Goal: Task Accomplishment & Management: Manage account settings

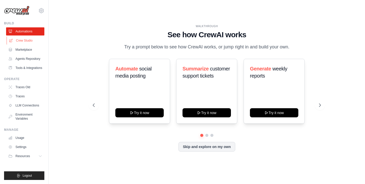
click at [27, 40] on link "Crew Studio" at bounding box center [26, 40] width 38 height 8
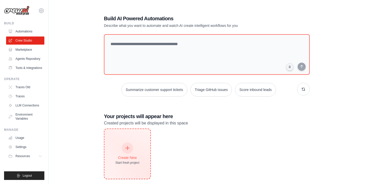
scroll to position [10, 0]
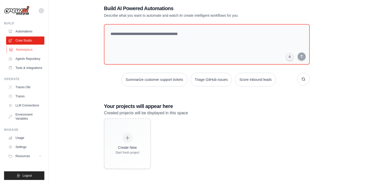
click at [27, 51] on link "Marketplace" at bounding box center [26, 50] width 38 height 8
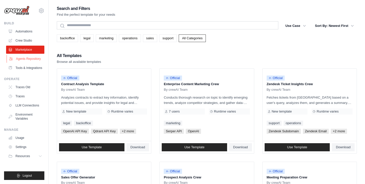
click at [27, 59] on link "Agents Repository" at bounding box center [26, 59] width 38 height 8
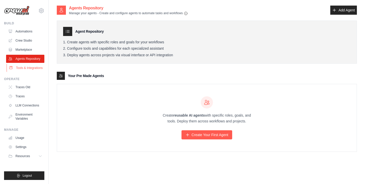
click at [30, 68] on link "Tools & Integrations" at bounding box center [26, 68] width 38 height 8
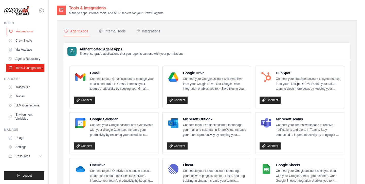
click at [15, 30] on link "Automations" at bounding box center [26, 31] width 38 height 8
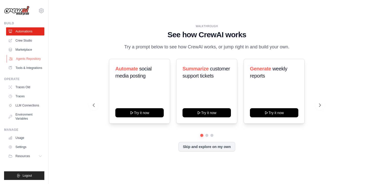
click at [31, 59] on link "Agents Repository" at bounding box center [26, 59] width 38 height 8
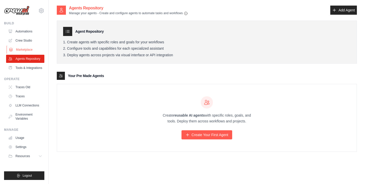
click at [30, 51] on link "Marketplace" at bounding box center [26, 50] width 38 height 8
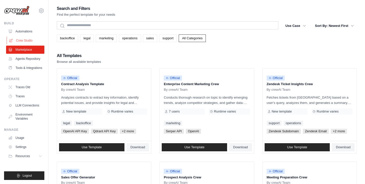
click at [30, 40] on link "Crew Studio" at bounding box center [26, 40] width 38 height 8
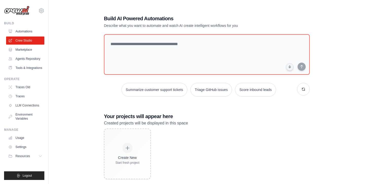
scroll to position [10, 0]
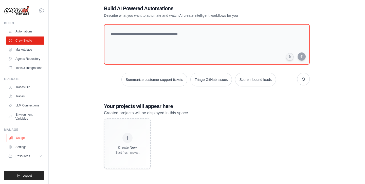
click at [18, 139] on link "Usage" at bounding box center [26, 138] width 38 height 8
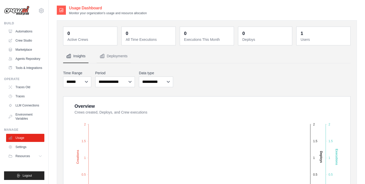
scroll to position [183, 0]
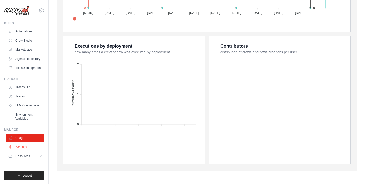
click at [21, 147] on link "Settings" at bounding box center [26, 147] width 38 height 8
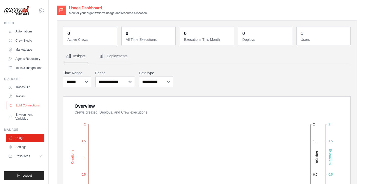
click at [28, 105] on link "LLM Connections" at bounding box center [26, 105] width 38 height 8
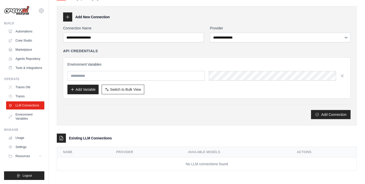
click at [28, 117] on link "Environment Variables" at bounding box center [25, 116] width 38 height 12
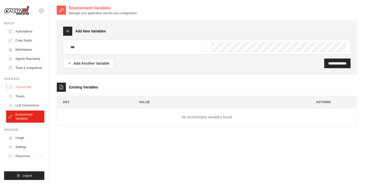
click at [18, 88] on link "Traces Old" at bounding box center [26, 87] width 38 height 8
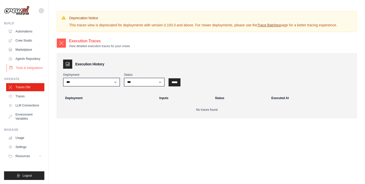
click at [20, 65] on link "Tools & Integrations" at bounding box center [26, 68] width 38 height 8
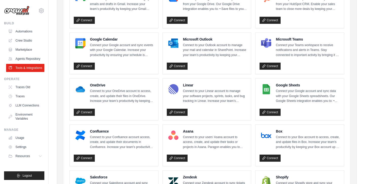
scroll to position [271, 0]
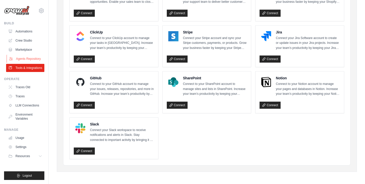
click at [24, 55] on link "Agents Repository" at bounding box center [26, 59] width 38 height 8
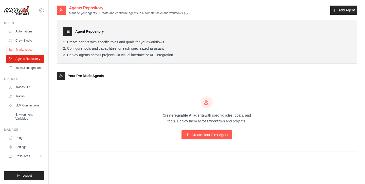
click at [29, 48] on link "Marketplace" at bounding box center [26, 50] width 38 height 8
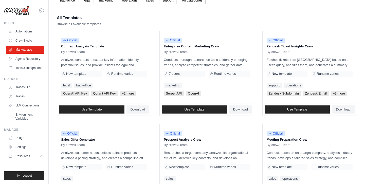
scroll to position [37, 0]
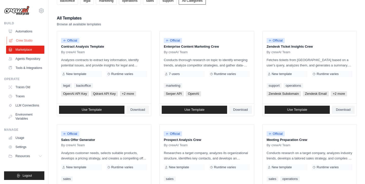
click at [31, 40] on link "Crew Studio" at bounding box center [26, 40] width 38 height 8
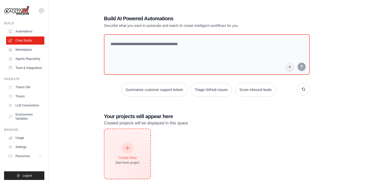
click at [130, 152] on div "Create New Start fresh project" at bounding box center [127, 154] width 24 height 22
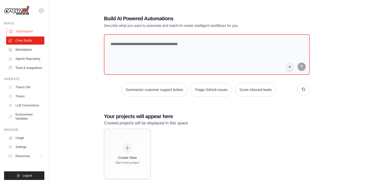
click at [26, 33] on link "Automations" at bounding box center [26, 31] width 38 height 8
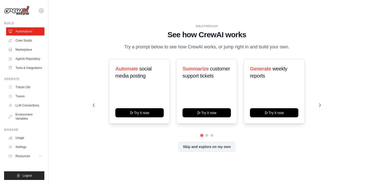
click at [194, 151] on div "WALKTHROUGH See how CrewAI works Try a prompt below to see how CrewAI works, or…" at bounding box center [207, 91] width 240 height 135
click at [43, 9] on icon at bounding box center [41, 10] width 5 height 4
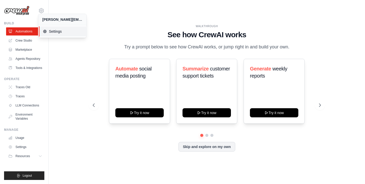
click at [54, 31] on span "Settings" at bounding box center [63, 31] width 40 height 5
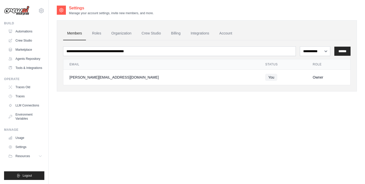
click at [91, 78] on div "[PERSON_NAME][EMAIL_ADDRESS][DOMAIN_NAME]" at bounding box center [160, 77] width 183 height 5
click at [151, 32] on link "Crew Studio" at bounding box center [151, 34] width 27 height 14
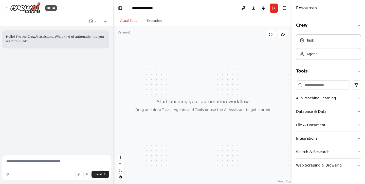
click at [150, 12] on header "**********" at bounding box center [202, 8] width 178 height 16
click at [120, 8] on button "Toggle Left Sidebar" at bounding box center [120, 8] width 7 height 7
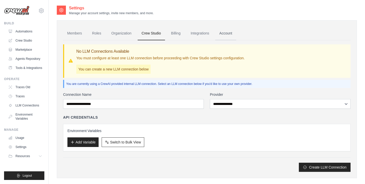
click at [223, 32] on link "Account" at bounding box center [225, 34] width 21 height 14
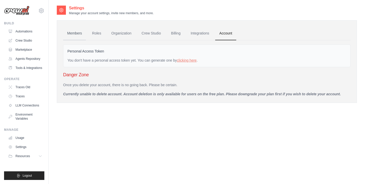
click at [79, 34] on link "Members" at bounding box center [74, 34] width 23 height 14
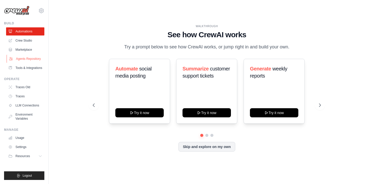
click at [26, 59] on link "Agents Repository" at bounding box center [26, 59] width 38 height 8
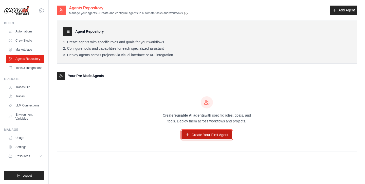
click at [200, 131] on link "Create Your First Agent" at bounding box center [206, 134] width 51 height 9
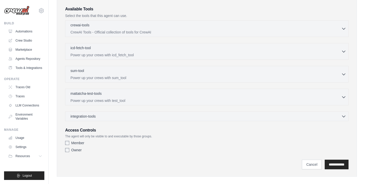
scroll to position [126, 0]
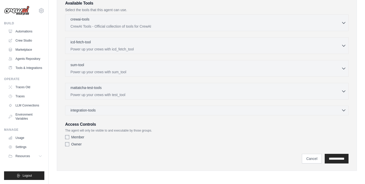
click at [208, 112] on div "integration-tools 0 selected" at bounding box center [208, 110] width 276 height 5
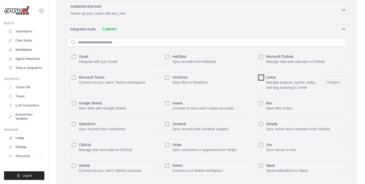
scroll to position [208, 0]
click at [17, 40] on link "Crew Studio" at bounding box center [26, 40] width 38 height 8
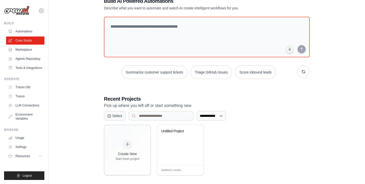
scroll to position [20, 0]
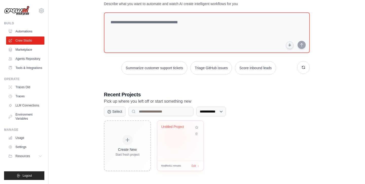
click at [174, 137] on div "Untitled Project" at bounding box center [180, 141] width 46 height 40
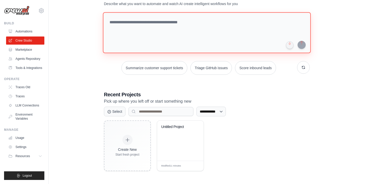
click at [172, 22] on textarea at bounding box center [207, 32] width 208 height 41
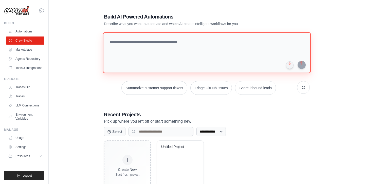
click at [166, 59] on textarea at bounding box center [207, 52] width 208 height 41
paste textarea "**********"
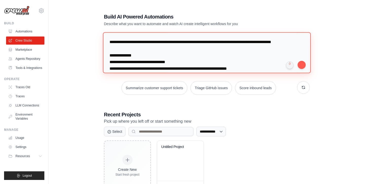
scroll to position [196, 0]
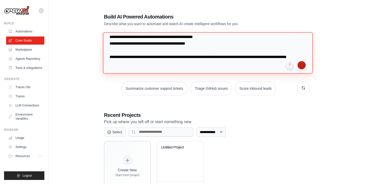
type textarea "**********"
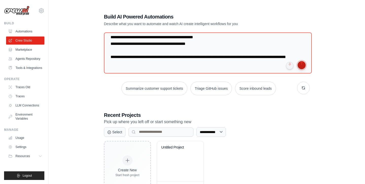
click at [304, 64] on button "submit" at bounding box center [301, 65] width 8 height 8
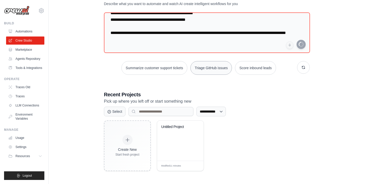
scroll to position [0, 0]
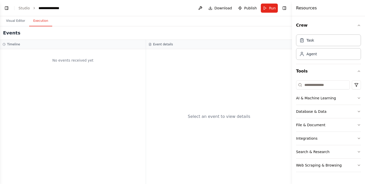
click at [43, 19] on button "Execution" at bounding box center [40, 21] width 23 height 11
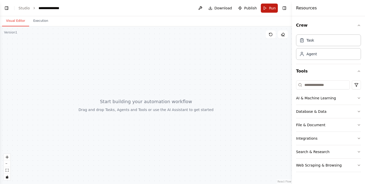
click at [269, 9] on span "Run" at bounding box center [272, 8] width 7 height 5
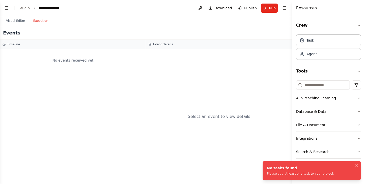
click at [42, 24] on button "Execution" at bounding box center [40, 21] width 23 height 11
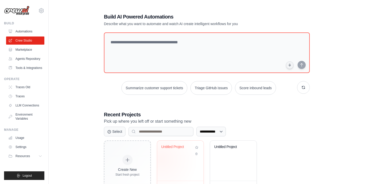
scroll to position [20, 0]
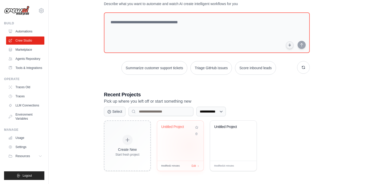
click at [189, 146] on div "Untitled Project" at bounding box center [180, 141] width 46 height 40
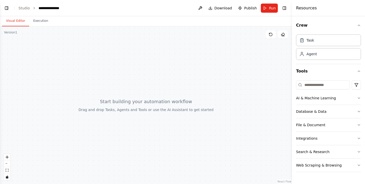
scroll to position [171, 0]
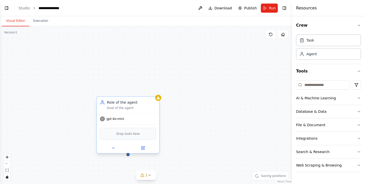
click at [122, 120] on span "gpt-4o-mini" at bounding box center [115, 119] width 18 height 4
click at [113, 117] on span "gpt-4o-mini" at bounding box center [115, 119] width 18 height 4
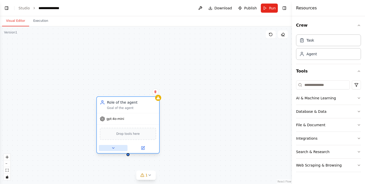
click at [115, 147] on icon at bounding box center [113, 148] width 4 height 4
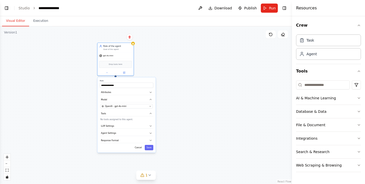
drag, startPoint x: 153, startPoint y: 144, endPoint x: 146, endPoint y: 68, distance: 75.6
click at [146, 68] on div "**********" at bounding box center [146, 105] width 292 height 158
click at [130, 107] on div "OpenAI - gpt-4o-mini" at bounding box center [124, 106] width 46 height 3
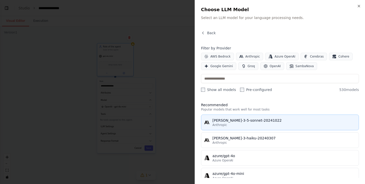
click at [242, 128] on button "claude-3-5-sonnet-20241022 Anthropic" at bounding box center [280, 123] width 158 height 16
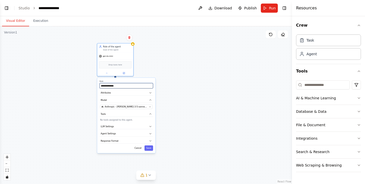
click at [117, 88] on input "**********" at bounding box center [126, 85] width 53 height 5
click at [129, 94] on button "Attributes" at bounding box center [126, 92] width 53 height 5
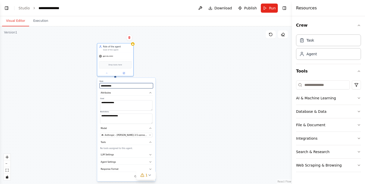
click at [119, 86] on input "**********" at bounding box center [126, 85] width 53 height 5
paste input "*"
type input "**********"
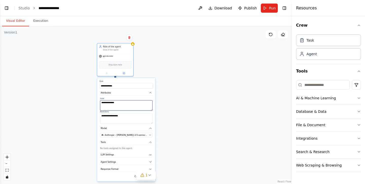
click at [124, 106] on textarea "**********" at bounding box center [126, 105] width 52 height 10
click at [124, 105] on textarea "**********" at bounding box center [126, 105] width 52 height 10
paste textarea "**********"
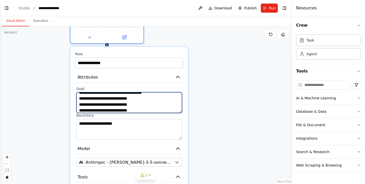
scroll to position [1, 0]
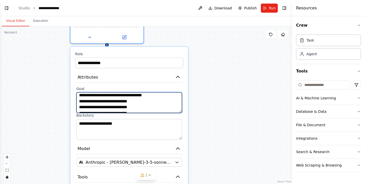
type textarea "**********"
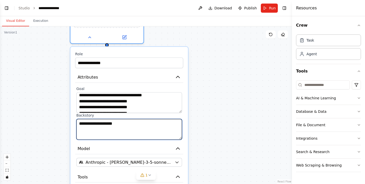
click at [161, 126] on textarea "**********" at bounding box center [129, 129] width 106 height 21
paste textarea "**********"
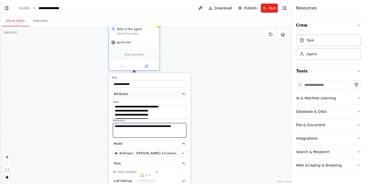
type textarea "**********"
click at [150, 95] on button "Attributes" at bounding box center [149, 94] width 75 height 8
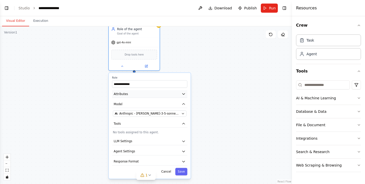
click at [150, 95] on button "Attributes" at bounding box center [149, 94] width 75 height 8
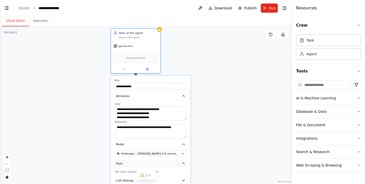
click at [183, 163] on icon "button" at bounding box center [183, 163] width 2 height 1
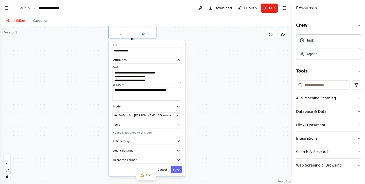
drag, startPoint x: 195, startPoint y: 160, endPoint x: 189, endPoint y: 121, distance: 39.2
click at [189, 121] on div "**********" at bounding box center [146, 105] width 292 height 158
click at [163, 143] on button "LLM Settings" at bounding box center [146, 140] width 70 height 7
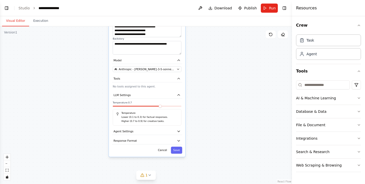
drag, startPoint x: 190, startPoint y: 155, endPoint x: 190, endPoint y: 107, distance: 47.1
click at [190, 107] on div "**********" at bounding box center [146, 105] width 292 height 158
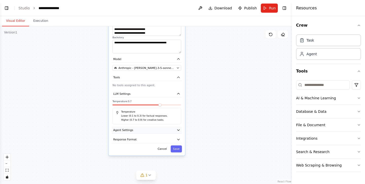
click at [158, 130] on button "Agent Settings" at bounding box center [147, 129] width 70 height 7
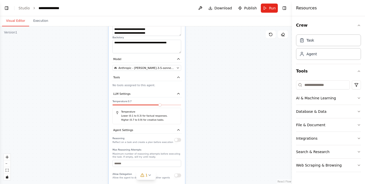
click at [178, 140] on button "button" at bounding box center [177, 140] width 7 height 4
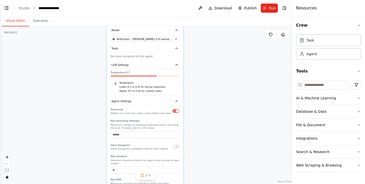
drag, startPoint x: 189, startPoint y: 151, endPoint x: 185, endPoint y: 120, distance: 31.2
click at [185, 120] on div "**********" at bounding box center [146, 105] width 292 height 158
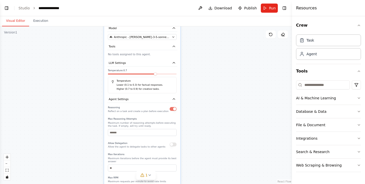
click at [172, 144] on button "button" at bounding box center [172, 144] width 7 height 4
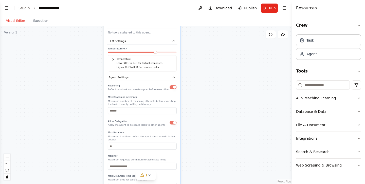
drag, startPoint x: 182, startPoint y: 147, endPoint x: 182, endPoint y: 126, distance: 21.8
click at [182, 126] on div "**********" at bounding box center [146, 105] width 292 height 158
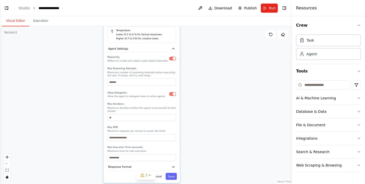
drag, startPoint x: 183, startPoint y: 145, endPoint x: 183, endPoint y: 117, distance: 28.6
click at [183, 117] on div "**********" at bounding box center [146, 105] width 292 height 158
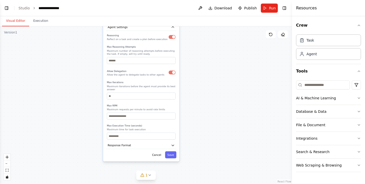
drag, startPoint x: 183, startPoint y: 117, endPoint x: 182, endPoint y: 93, distance: 23.1
click at [182, 93] on div "**********" at bounding box center [146, 105] width 292 height 158
click at [169, 143] on button "Response Format" at bounding box center [141, 143] width 70 height 7
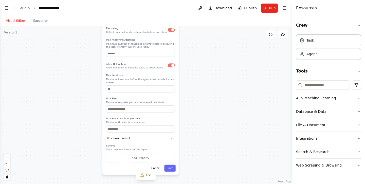
drag, startPoint x: 198, startPoint y: 147, endPoint x: 198, endPoint y: 142, distance: 5.6
click at [198, 142] on div "**********" at bounding box center [146, 105] width 292 height 158
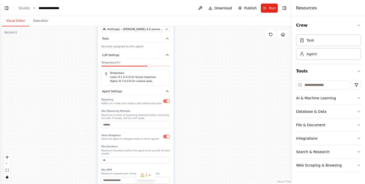
drag, startPoint x: 188, startPoint y: 78, endPoint x: 184, endPoint y: 155, distance: 77.9
click at [184, 155] on div "**********" at bounding box center [146, 105] width 292 height 158
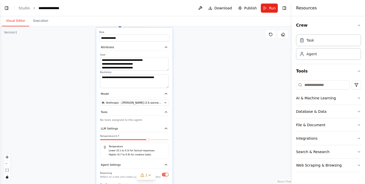
drag, startPoint x: 193, startPoint y: 132, endPoint x: 192, endPoint y: 199, distance: 66.9
click at [192, 184] on html "BETA Create a complete development plan for a hard money lending CRM platform w…" at bounding box center [182, 92] width 365 height 184
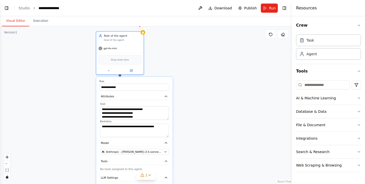
drag, startPoint x: 199, startPoint y: 128, endPoint x: 199, endPoint y: 178, distance: 49.1
click at [199, 178] on div "**********" at bounding box center [146, 105] width 292 height 158
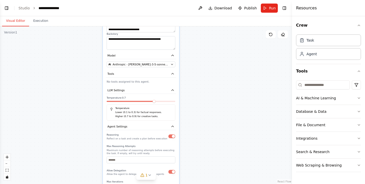
drag, startPoint x: 188, startPoint y: 91, endPoint x: 195, endPoint y: 3, distance: 87.7
click at [195, 3] on main "**********" at bounding box center [146, 92] width 292 height 184
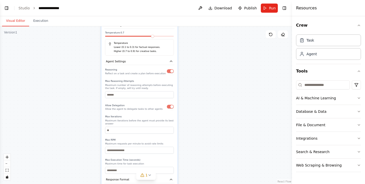
drag, startPoint x: 190, startPoint y: 60, endPoint x: 189, endPoint y: -5, distance: 65.1
click at [189, 0] on html "BETA Create a complete development plan for a hard money lending CRM platform w…" at bounding box center [182, 92] width 365 height 184
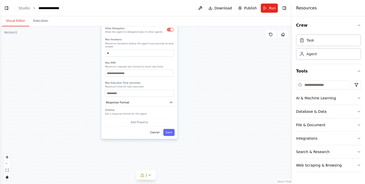
drag, startPoint x: 190, startPoint y: 86, endPoint x: 190, endPoint y: 9, distance: 77.0
click at [190, 9] on main "**********" at bounding box center [146, 92] width 292 height 184
click at [169, 134] on button "Save" at bounding box center [168, 132] width 11 height 7
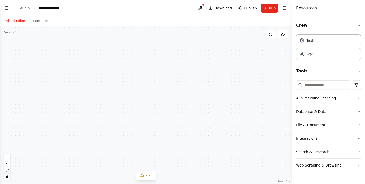
drag, startPoint x: 167, startPoint y: 80, endPoint x: 160, endPoint y: 174, distance: 94.5
click at [160, 174] on div "Product Manager Sprint planning and backlog prioritization Stakeholder requirem…" at bounding box center [146, 105] width 292 height 158
drag, startPoint x: 155, startPoint y: 84, endPoint x: 157, endPoint y: 160, distance: 76.3
click at [157, 160] on div "Product Manager Sprint planning and backlog prioritization Stakeholder requirem…" at bounding box center [146, 105] width 292 height 158
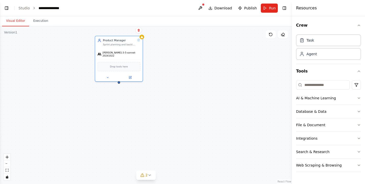
drag, startPoint x: 154, startPoint y: 97, endPoint x: 153, endPoint y: 161, distance: 63.9
click at [153, 161] on div "Product Manager Sprint planning and backlog prioritization Stakeholder requirem…" at bounding box center [146, 105] width 292 height 158
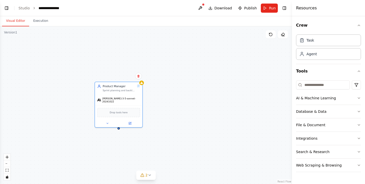
drag, startPoint x: 149, startPoint y: 113, endPoint x: 149, endPoint y: 158, distance: 45.6
click at [149, 158] on div "Product Manager Sprint planning and backlog prioritization Stakeholder requirem…" at bounding box center [146, 105] width 292 height 158
click at [146, 173] on span "2" at bounding box center [146, 175] width 2 height 5
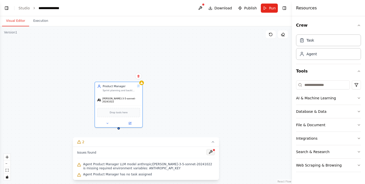
click at [212, 152] on button at bounding box center [210, 152] width 9 height 6
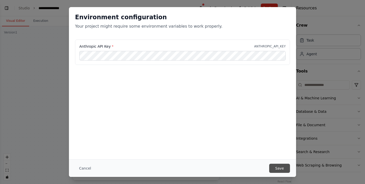
click at [279, 167] on button "Save" at bounding box center [279, 168] width 21 height 9
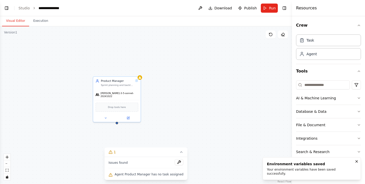
drag, startPoint x: 171, startPoint y: 141, endPoint x: 169, endPoint y: 136, distance: 5.6
click at [169, 136] on div "Product Manager Sprint planning and backlog prioritization Stakeholder requirem…" at bounding box center [146, 105] width 292 height 158
click at [175, 164] on button at bounding box center [179, 162] width 9 height 6
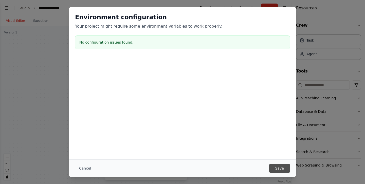
click at [283, 170] on button "Save" at bounding box center [279, 168] width 21 height 9
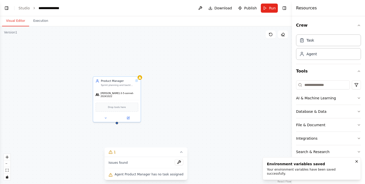
click at [137, 175] on span "Agent Product Manager has no task assigned" at bounding box center [149, 174] width 69 height 4
click at [127, 116] on icon at bounding box center [128, 117] width 2 height 2
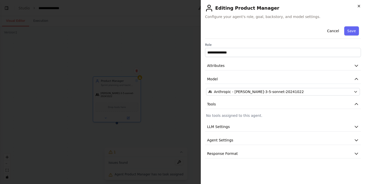
click at [357, 6] on icon "button" at bounding box center [359, 6] width 4 height 4
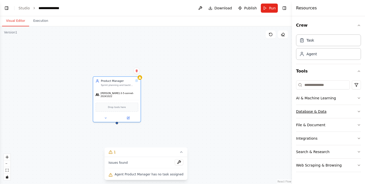
click at [319, 114] on div "Database & Data" at bounding box center [311, 111] width 30 height 5
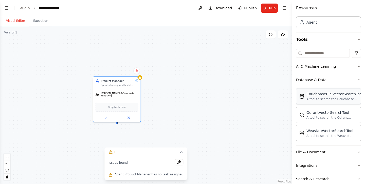
scroll to position [55, 0]
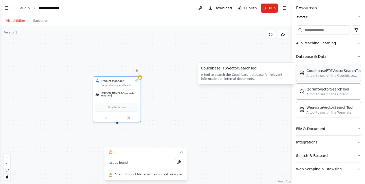
click at [321, 123] on button "File & Document" at bounding box center [328, 128] width 65 height 13
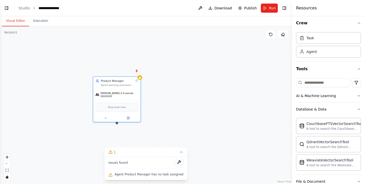
scroll to position [0, 0]
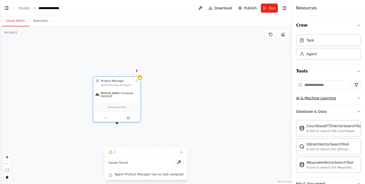
click at [312, 101] on button "AI & Machine Learning" at bounding box center [328, 97] width 65 height 13
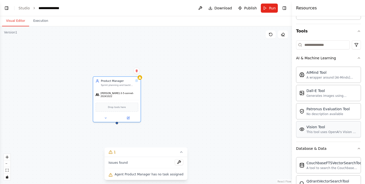
scroll to position [45, 0]
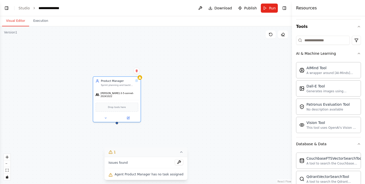
click at [117, 150] on button "1" at bounding box center [145, 151] width 83 height 9
click at [125, 116] on button at bounding box center [128, 117] width 22 height 5
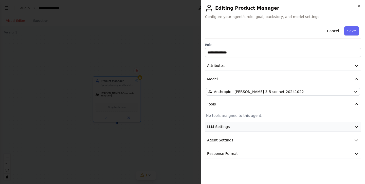
click at [232, 124] on button "LLM Settings" at bounding box center [283, 126] width 156 height 9
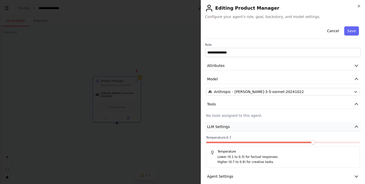
scroll to position [19, 0]
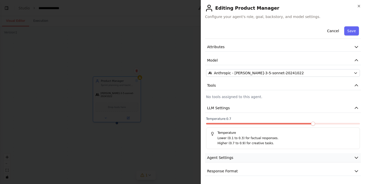
click at [232, 155] on button "Agent Settings" at bounding box center [283, 157] width 156 height 9
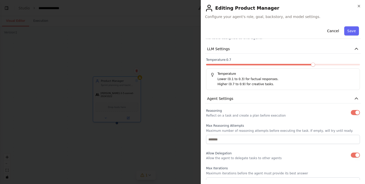
scroll to position [155, 0]
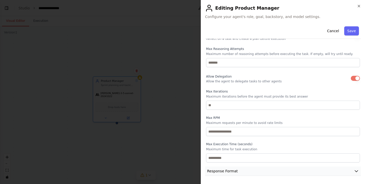
click at [230, 171] on span "Response Format" at bounding box center [222, 170] width 31 height 5
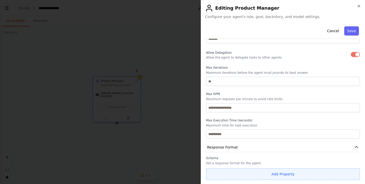
click at [259, 176] on button "Add Property" at bounding box center [283, 174] width 154 height 12
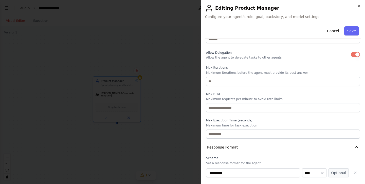
scroll to position [192, 0]
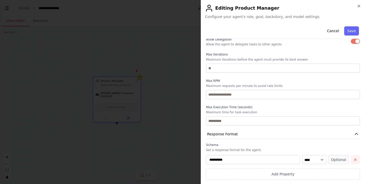
click at [353, 161] on icon "button" at bounding box center [355, 160] width 4 height 4
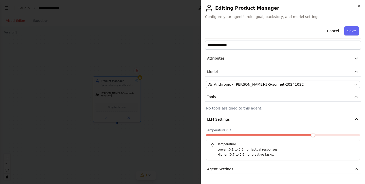
scroll to position [0, 0]
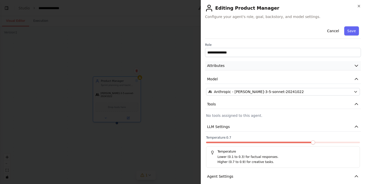
click at [316, 67] on button "Attributes" at bounding box center [283, 65] width 156 height 9
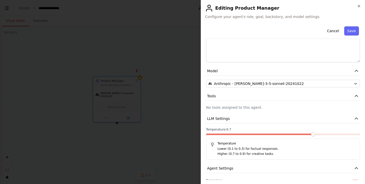
scroll to position [94, 0]
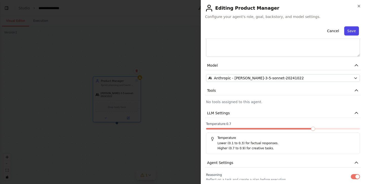
click at [351, 33] on button "Save" at bounding box center [351, 30] width 15 height 9
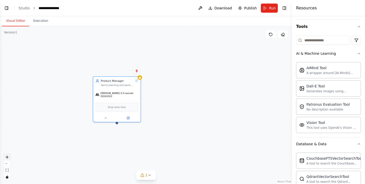
click at [8, 158] on button "zoom in" at bounding box center [7, 157] width 7 height 7
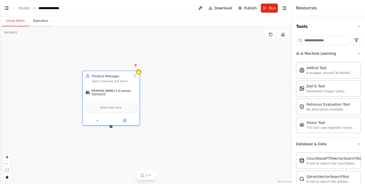
click at [44, 20] on button "Execution" at bounding box center [40, 21] width 23 height 11
click at [12, 21] on button "Visual Editor" at bounding box center [15, 21] width 27 height 11
click at [112, 126] on div "Product Manager Sprint planning and backlog prioritization Stakeholder requirem…" at bounding box center [146, 105] width 292 height 158
drag, startPoint x: 111, startPoint y: 125, endPoint x: 133, endPoint y: 138, distance: 25.2
click at [133, 138] on div "Product Manager Sprint planning and backlog prioritization Stakeholder requirem…" at bounding box center [146, 105] width 292 height 158
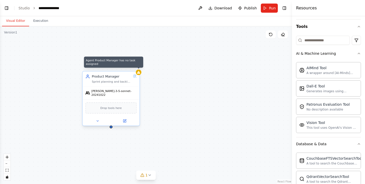
click at [139, 73] on icon at bounding box center [138, 72] width 3 height 3
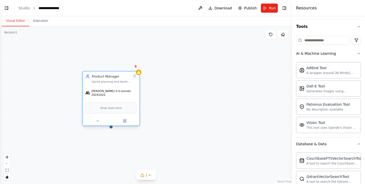
click at [139, 76] on div "Product Manager Sprint planning and backlog prioritization Stakeholder requirem…" at bounding box center [111, 78] width 57 height 15
click at [24, 7] on link "Studio" at bounding box center [23, 8] width 11 height 4
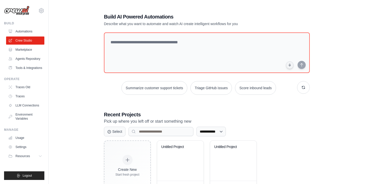
scroll to position [20, 0]
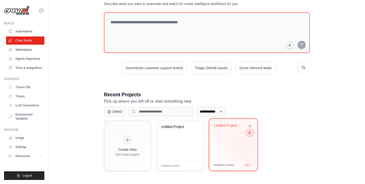
click at [251, 135] on button at bounding box center [250, 133] width 6 height 6
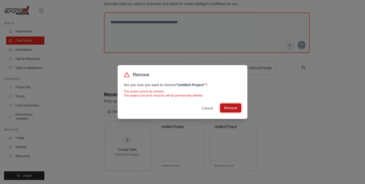
click at [235, 111] on button "Remove" at bounding box center [230, 107] width 21 height 9
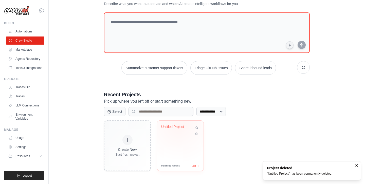
click at [179, 125] on div "Untitled Project" at bounding box center [176, 127] width 31 height 5
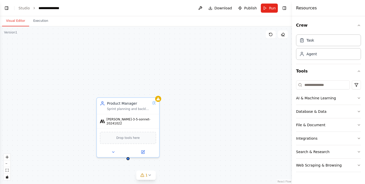
scroll to position [171, 0]
click at [55, 6] on div "**********" at bounding box center [52, 8] width 26 height 5
drag, startPoint x: 63, startPoint y: 8, endPoint x: 28, endPoint y: 7, distance: 34.7
click at [28, 7] on ol "**********" at bounding box center [47, 8] width 58 height 5
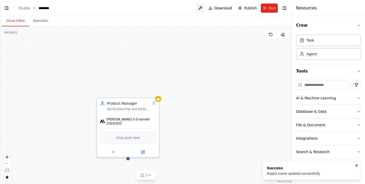
click at [203, 9] on button at bounding box center [200, 8] width 8 height 9
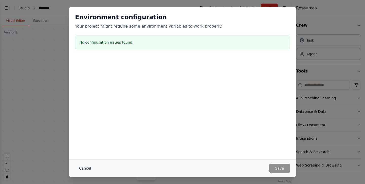
click at [87, 166] on button "Cancel" at bounding box center [85, 168] width 20 height 9
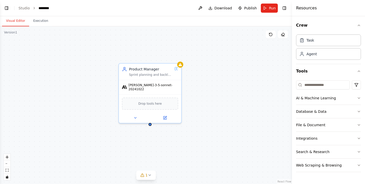
drag, startPoint x: 72, startPoint y: 121, endPoint x: 94, endPoint y: 87, distance: 40.7
click at [94, 87] on div "Product Manager Sprint planning and backlog prioritization Stakeholder requirem…" at bounding box center [146, 105] width 292 height 158
click at [8, 157] on icon "zoom in" at bounding box center [7, 157] width 3 height 3
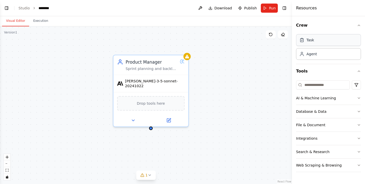
click at [329, 40] on div "Task" at bounding box center [328, 40] width 65 height 12
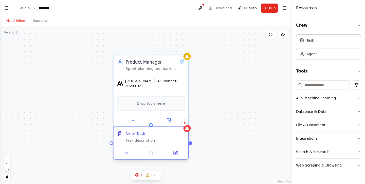
drag, startPoint x: 228, startPoint y: 132, endPoint x: 161, endPoint y: 140, distance: 66.6
click at [161, 140] on div "Task description" at bounding box center [155, 140] width 59 height 5
click at [151, 141] on div "Task description" at bounding box center [155, 140] width 59 height 5
click at [173, 152] on icon at bounding box center [175, 152] width 5 height 5
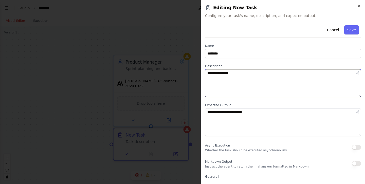
click at [231, 76] on textarea "**********" at bounding box center [283, 83] width 156 height 28
paste textarea "**********"
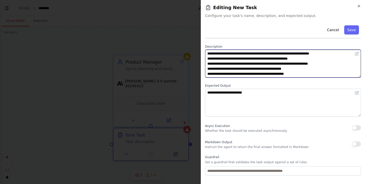
scroll to position [0, 0]
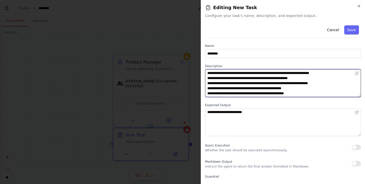
type textarea "**********"
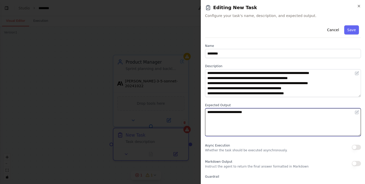
click at [249, 116] on textarea "**********" at bounding box center [283, 122] width 156 height 28
type textarea "*"
paste textarea "**********"
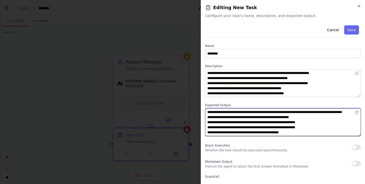
scroll to position [4, 0]
type textarea "**********"
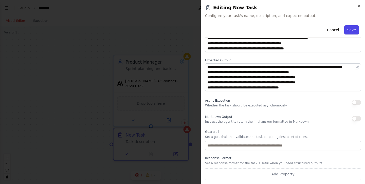
click at [352, 28] on button "Save" at bounding box center [351, 29] width 15 height 9
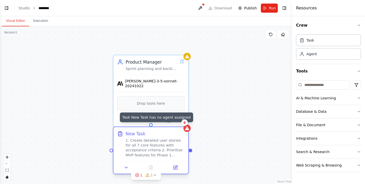
click at [187, 129] on icon at bounding box center [187, 128] width 4 height 4
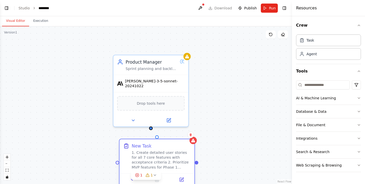
drag, startPoint x: 160, startPoint y: 131, endPoint x: 168, endPoint y: 144, distance: 15.8
click at [168, 144] on div "New Task" at bounding box center [161, 146] width 59 height 6
drag, startPoint x: 151, startPoint y: 125, endPoint x: 158, endPoint y: 139, distance: 15.4
click at [158, 139] on div "Product Manager Sprint planning and backlog prioritization Stakeholder requirem…" at bounding box center [172, 64] width 350 height 189
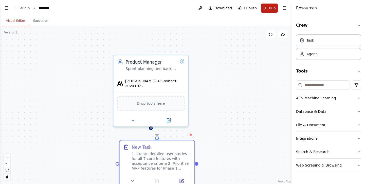
click at [270, 10] on span "Run" at bounding box center [272, 8] width 7 height 5
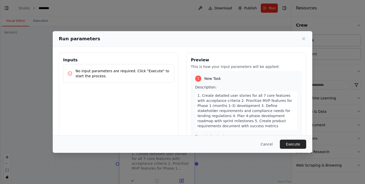
scroll to position [16, 0]
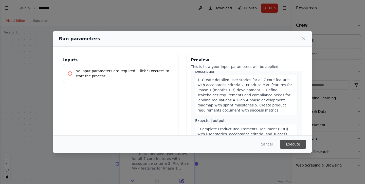
click at [289, 140] on button "Execute" at bounding box center [293, 144] width 26 height 9
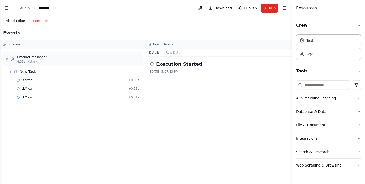
click at [20, 21] on button "Visual Editor" at bounding box center [15, 21] width 27 height 11
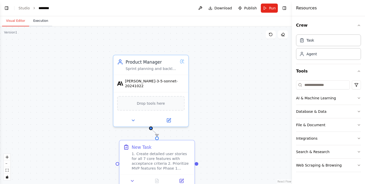
click at [38, 21] on button "Execution" at bounding box center [40, 21] width 23 height 11
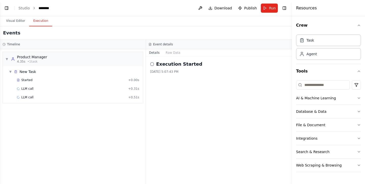
click at [167, 45] on h3 "Event details" at bounding box center [163, 44] width 20 height 4
click at [27, 78] on span "Started" at bounding box center [26, 80] width 11 height 4
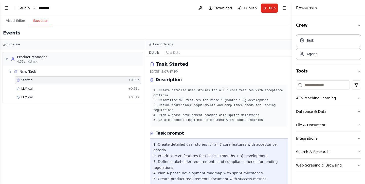
click at [24, 10] on link "Studio" at bounding box center [23, 8] width 11 height 4
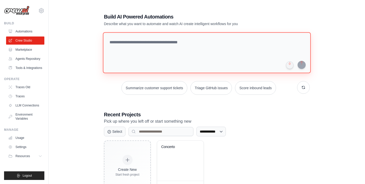
click at [203, 67] on textarea at bounding box center [207, 52] width 208 height 41
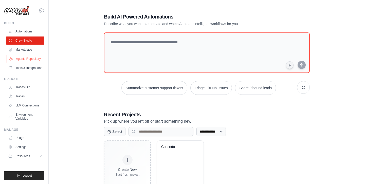
click at [29, 58] on link "Agents Repository" at bounding box center [26, 59] width 38 height 8
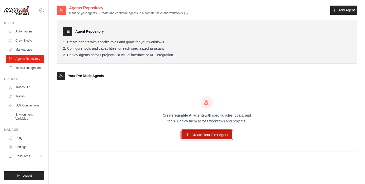
click at [195, 135] on link "Create Your First Agent" at bounding box center [206, 134] width 51 height 9
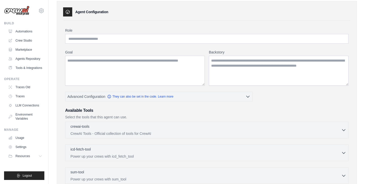
scroll to position [41, 0]
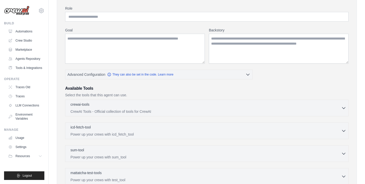
click at [195, 116] on div "crewai-tools 0 selected CrewAI Tools - Official collection of tools for CrewAI …" at bounding box center [206, 108] width 283 height 17
click at [345, 106] on icon "button" at bounding box center [343, 107] width 5 height 5
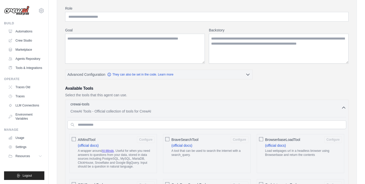
click at [345, 106] on icon "button" at bounding box center [343, 107] width 5 height 5
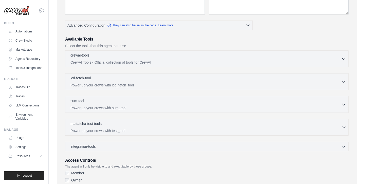
scroll to position [97, 0]
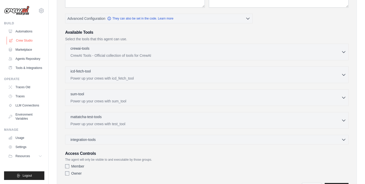
click at [21, 37] on link "Crew Studio" at bounding box center [26, 40] width 38 height 8
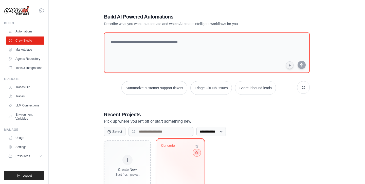
click at [198, 153] on button at bounding box center [197, 153] width 6 height 6
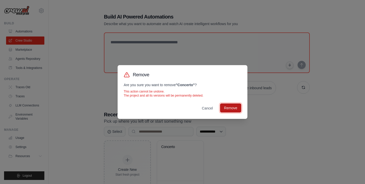
click at [227, 110] on button "Remove" at bounding box center [230, 107] width 21 height 9
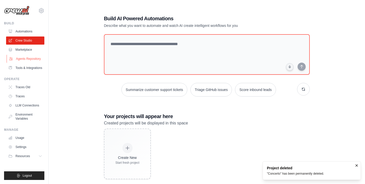
click at [25, 59] on link "Agents Repository" at bounding box center [26, 59] width 38 height 8
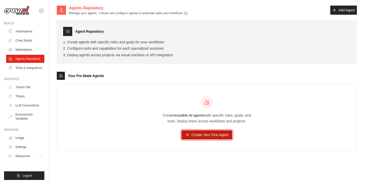
click at [199, 135] on link "Create Your First Agent" at bounding box center [206, 134] width 51 height 9
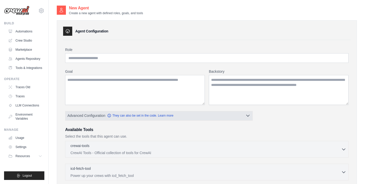
click at [248, 116] on icon "button" at bounding box center [247, 116] width 3 height 2
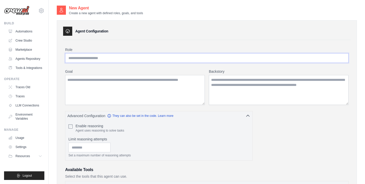
click at [109, 58] on input "Role" at bounding box center [206, 58] width 283 height 10
paste input "**********"
type input "**********"
click at [92, 77] on textarea "Goal" at bounding box center [135, 90] width 140 height 30
paste textarea "**********"
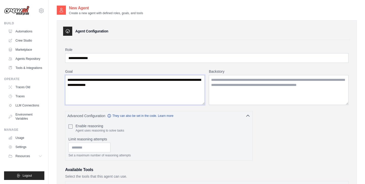
type textarea "**********"
click at [237, 78] on textarea "Backstory" at bounding box center [279, 90] width 140 height 30
paste textarea "**********"
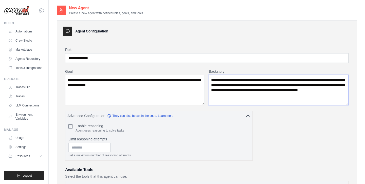
type textarea "**********"
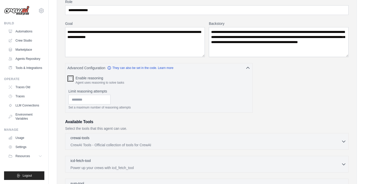
scroll to position [67, 0]
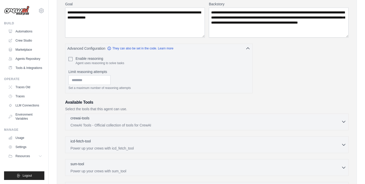
click at [157, 125] on p "CrewAI Tools - Official collection of tools for CrewAI" at bounding box center [205, 125] width 271 height 5
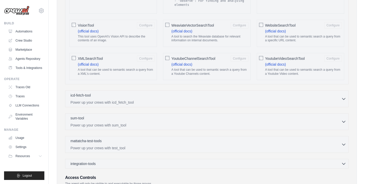
scroll to position [1017, 0]
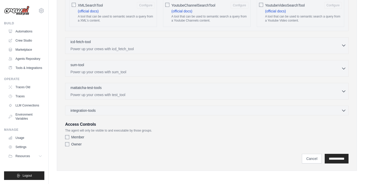
click at [178, 49] on p "Power up your crews with icd_fetch_tool" at bounding box center [205, 48] width 271 height 5
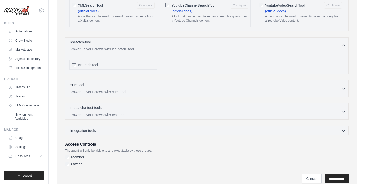
click at [169, 95] on div "sum-tool 0 selected Power up your crews with sum_tool SumTool" at bounding box center [206, 88] width 283 height 17
click at [171, 89] on div "sum-tool 0 selected Power up your crews with sum_tool" at bounding box center [205, 88] width 271 height 12
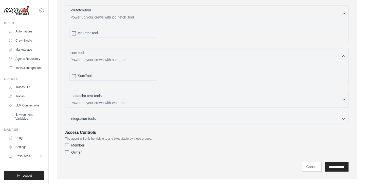
scroll to position [1054, 0]
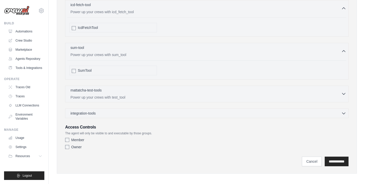
click at [164, 95] on p "Power up your crews with test_tool" at bounding box center [205, 97] width 271 height 5
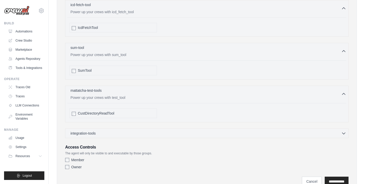
click at [162, 136] on div "integration-tools 0 selected Gmail HubSpot Microsoft Teams" at bounding box center [206, 133] width 283 height 10
click at [163, 133] on div "integration-tools 0 selected" at bounding box center [208, 132] width 276 height 5
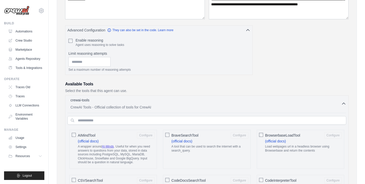
scroll to position [115, 0]
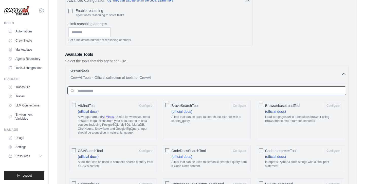
click at [210, 91] on input "text" at bounding box center [206, 90] width 279 height 9
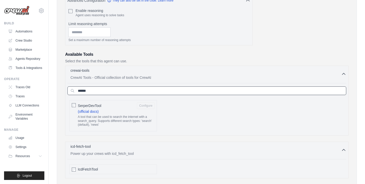
type input "******"
click at [89, 92] on input "******" at bounding box center [206, 90] width 279 height 9
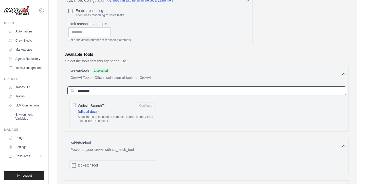
type input "*********"
click at [87, 91] on input "*********" at bounding box center [206, 90] width 279 height 9
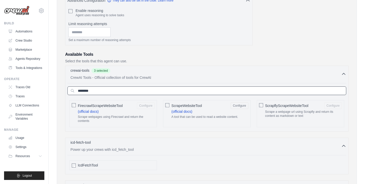
click at [91, 90] on input "********" at bounding box center [206, 90] width 279 height 9
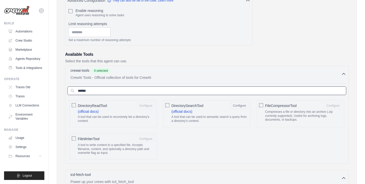
click at [117, 94] on input "******" at bounding box center [206, 90] width 279 height 9
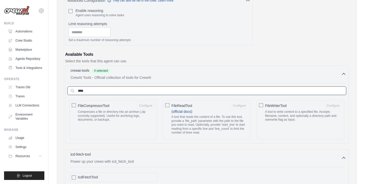
type input "****"
click at [102, 92] on input "****" at bounding box center [206, 90] width 279 height 9
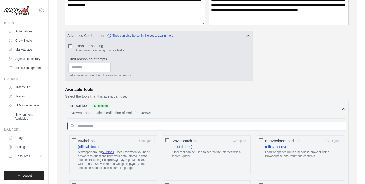
scroll to position [69, 0]
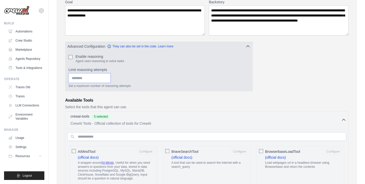
click at [95, 79] on input "Limit reasoning attempts" at bounding box center [89, 78] width 42 height 10
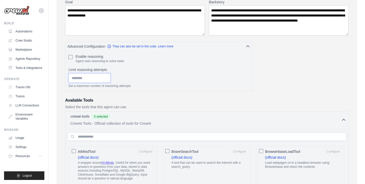
drag, startPoint x: 87, startPoint y: 77, endPoint x: 43, endPoint y: 74, distance: 44.0
type input "*"
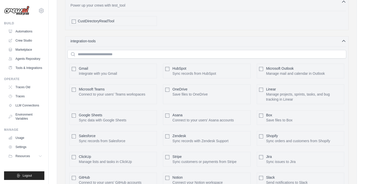
scroll to position [1155, 0]
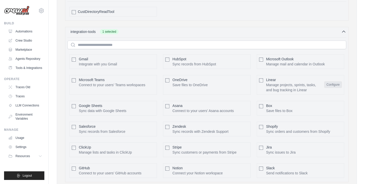
click at [333, 87] on button "Configure" at bounding box center [333, 84] width 18 height 7
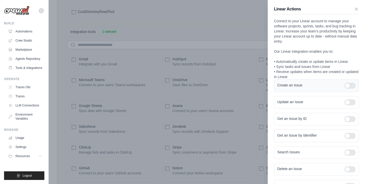
click at [350, 86] on div at bounding box center [349, 86] width 11 height 6
click at [350, 101] on div at bounding box center [349, 102] width 11 height 6
click at [351, 120] on div at bounding box center [349, 119] width 11 height 6
click at [351, 136] on div at bounding box center [349, 136] width 11 height 6
click at [351, 152] on div at bounding box center [349, 152] width 11 height 6
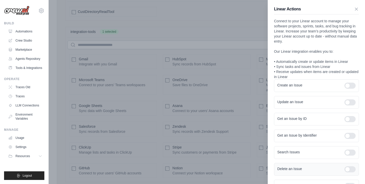
click at [351, 170] on div at bounding box center [349, 169] width 11 height 6
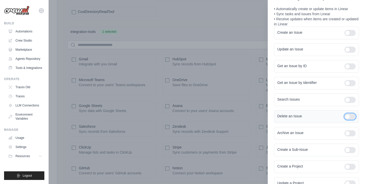
scroll to position [56, 0]
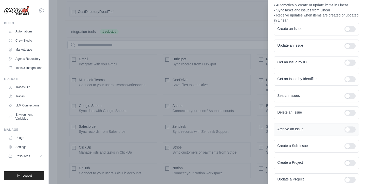
click at [350, 129] on div at bounding box center [349, 129] width 11 height 6
click at [350, 146] on div at bounding box center [349, 146] width 11 height 6
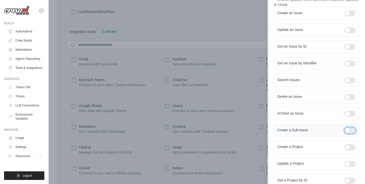
scroll to position [78, 0]
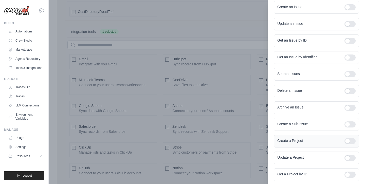
click at [351, 144] on div "Create a Project" at bounding box center [316, 141] width 85 height 13
click at [350, 139] on div at bounding box center [349, 141] width 11 height 6
click at [350, 153] on div "Update a Project" at bounding box center [316, 157] width 85 height 13
click at [350, 156] on div at bounding box center [349, 158] width 11 height 6
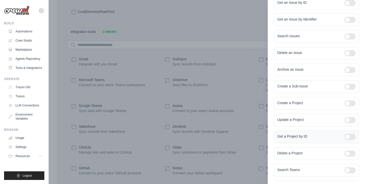
click at [351, 140] on div at bounding box center [349, 137] width 11 height 6
click at [350, 153] on div at bounding box center [349, 153] width 11 height 6
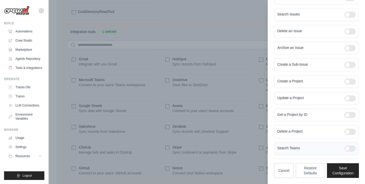
click at [350, 146] on div at bounding box center [349, 148] width 11 height 6
click at [319, 171] on button "Restore Defaults" at bounding box center [310, 170] width 29 height 15
click at [339, 168] on button "Save Configuration" at bounding box center [343, 170] width 32 height 15
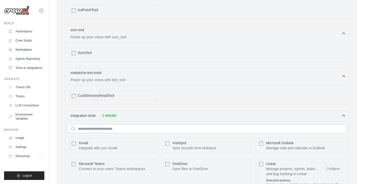
scroll to position [1249, 0]
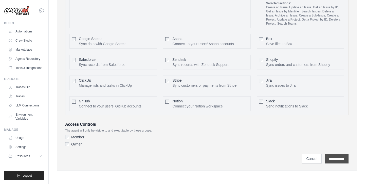
click at [331, 159] on input "**********" at bounding box center [337, 159] width 24 height 10
